Goal: Communication & Community: Answer question/provide support

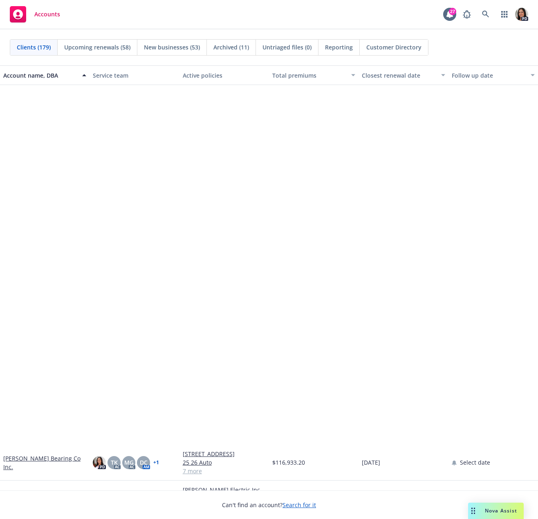
scroll to position [409, 0]
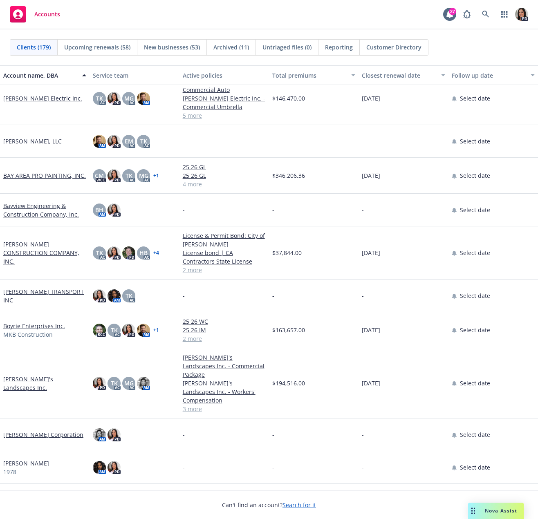
click at [484, 506] on div "Nova Assist" at bounding box center [496, 511] width 56 height 16
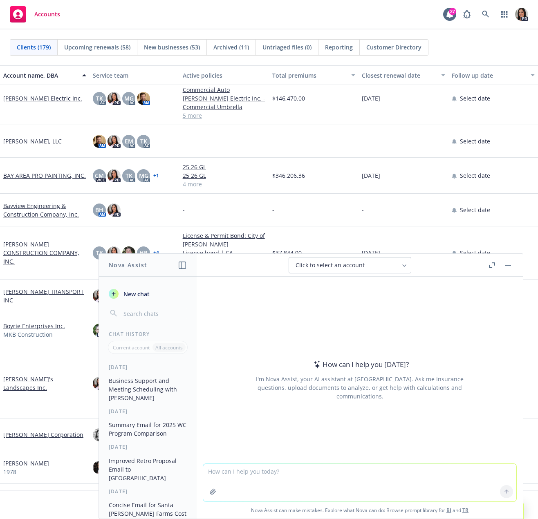
click at [303, 481] on textarea at bounding box center [359, 483] width 313 height 38
paste textarea "Lo Ipsum, Do’s amet co adip eli, se doei te Incididun Utlab etd M aliq enim Adm…"
type textarea "loremip dolo sit ametc ad el: Se Doeiu, Te’i utla et dolo mag, al enim ad Minim…"
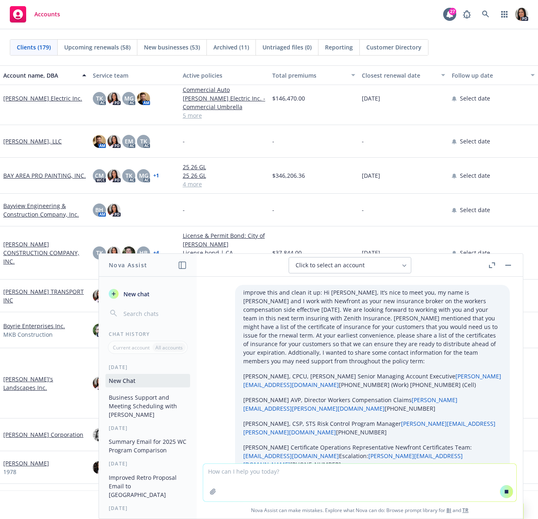
scroll to position [22, 0]
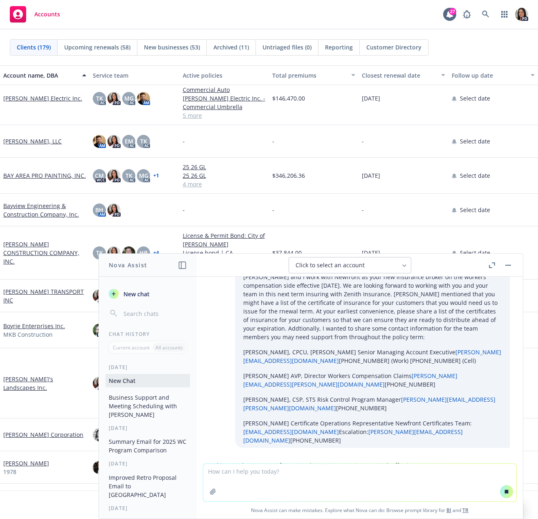
drag, startPoint x: 383, startPoint y: 416, endPoint x: 385, endPoint y: 406, distance: 10.3
click at [383, 419] on p "[PERSON_NAME] Certificate Operations Representative Newfront Certificates Team:…" at bounding box center [372, 432] width 258 height 26
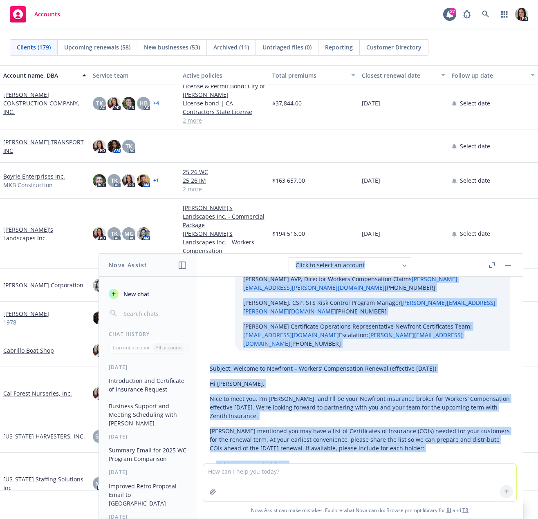
scroll to position [99, 0]
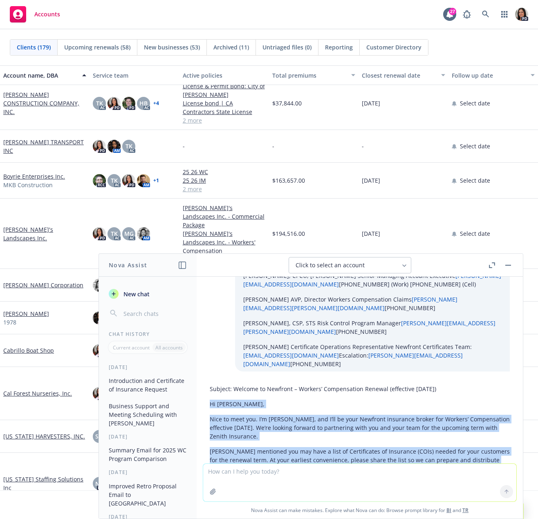
drag, startPoint x: 260, startPoint y: 420, endPoint x: 201, endPoint y: 384, distance: 69.5
click at [202, 384] on div "improve this and clean it up: Hi [PERSON_NAME], It’s nice to meet you, my name …" at bounding box center [360, 370] width 326 height 187
copy div "Lo Ipsum, Dolo si amet con. A’e Seddoeius Tempo, inc U’la et dolo Magnaali enim…"
drag, startPoint x: 379, startPoint y: 468, endPoint x: 354, endPoint y: 481, distance: 28.0
click at [379, 468] on textarea at bounding box center [359, 483] width 313 height 38
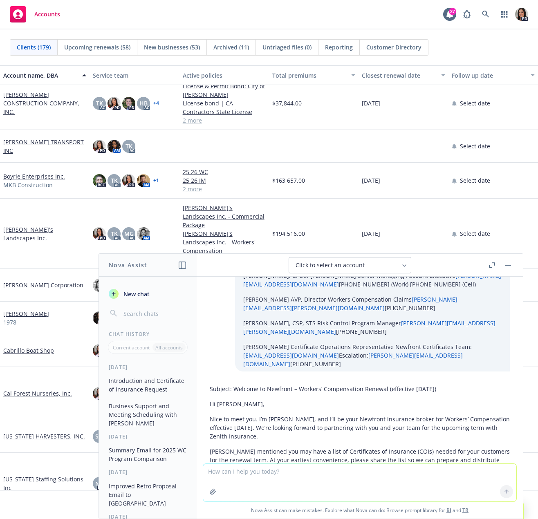
click at [355, 481] on textarea at bounding box center [359, 483] width 313 height 38
paste textarea "Hi [PERSON_NAME], We are very excited to be partnering with Santa [PERSON_NAME]…"
type textarea "improve this: Hi [PERSON_NAME], We are very excited to be partnering with Santa…"
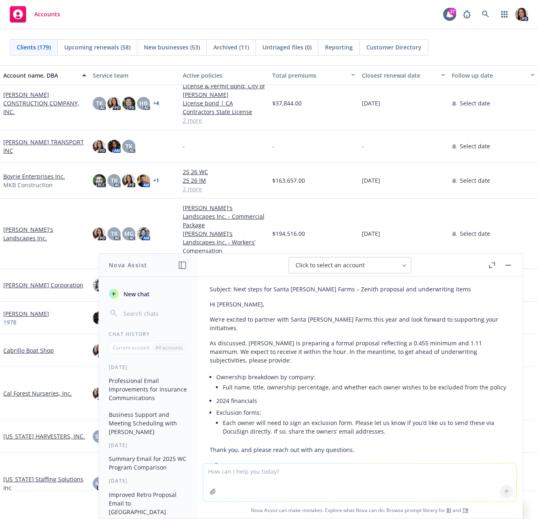
scroll to position [666, 0]
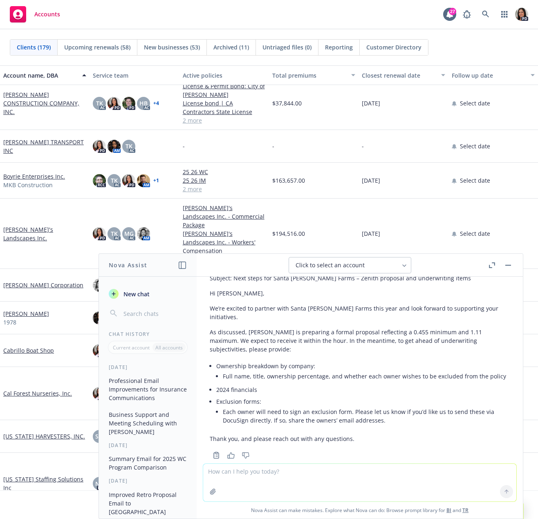
click at [358, 427] on div "Subject: Next steps for Santa [PERSON_NAME] Farms – Zenith proposal and underwr…" at bounding box center [360, 359] width 300 height 176
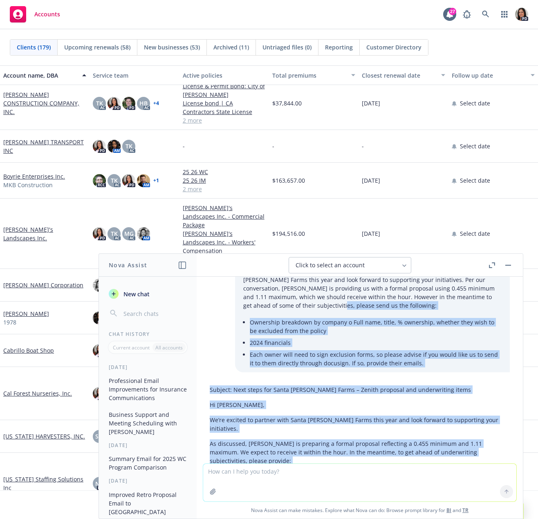
scroll to position [554, 0]
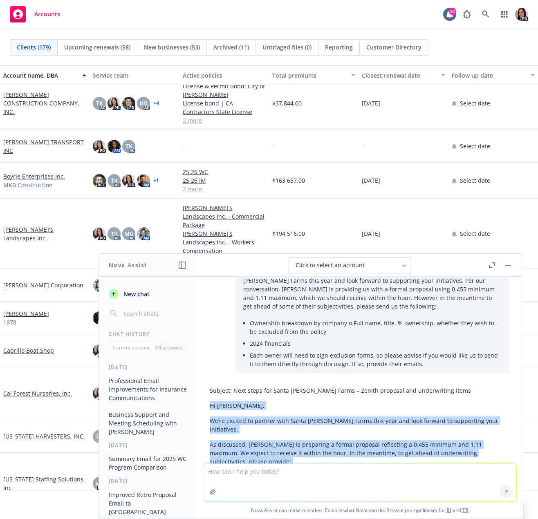
drag, startPoint x: 374, startPoint y: 404, endPoint x: 205, endPoint y: 387, distance: 169.6
click at [205, 387] on div "Subject: Next steps for Santa [PERSON_NAME] Farms – Zenith proposal and underwr…" at bounding box center [359, 478] width 313 height 190
copy div "Hi [PERSON_NAME], We’re excited to partner with [PERSON_NAME] Farms this year a…"
drag, startPoint x: 370, startPoint y: 452, endPoint x: 306, endPoint y: 397, distance: 84.6
click at [370, 452] on div "Subject: Next steps for Santa [PERSON_NAME] Farms – Zenith proposal and underwr…" at bounding box center [360, 471] width 300 height 176
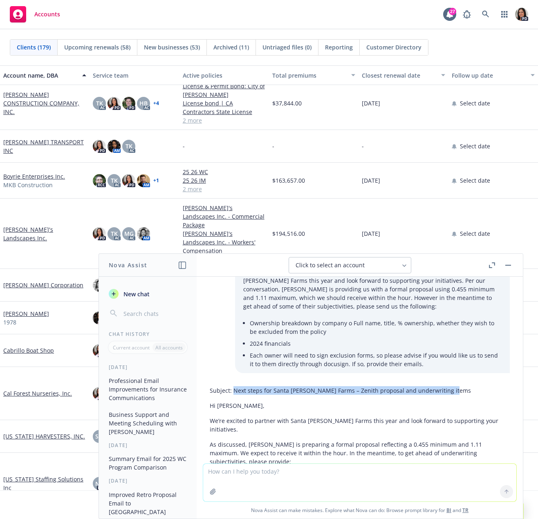
drag, startPoint x: 232, startPoint y: 373, endPoint x: 155, endPoint y: 318, distance: 94.8
click at [461, 383] on div "Subject: Next steps for Santa [PERSON_NAME] Farms – Zenith proposal and underwr…" at bounding box center [360, 471] width 300 height 176
copy p "Next steps for Santa [PERSON_NAME] Farms – Zenith proposal and underwriting ite…"
